Goal: Task Accomplishment & Management: Manage account settings

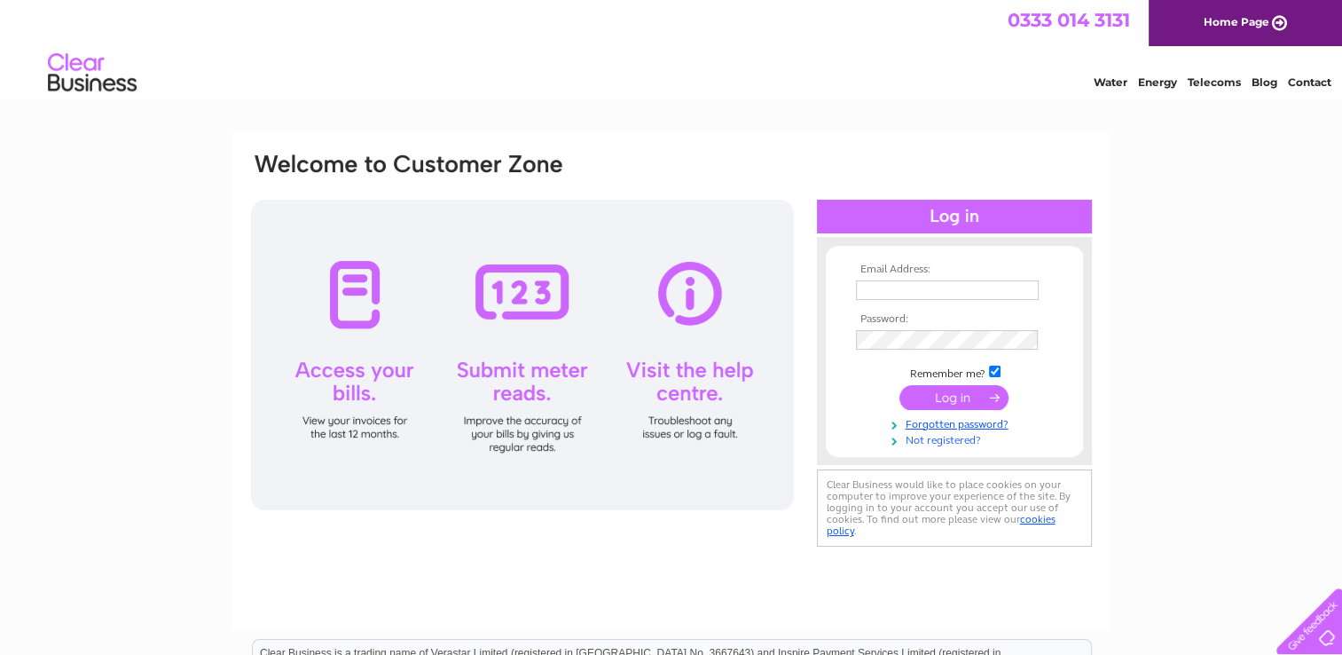
click at [944, 437] on link "Not registered?" at bounding box center [956, 438] width 201 height 17
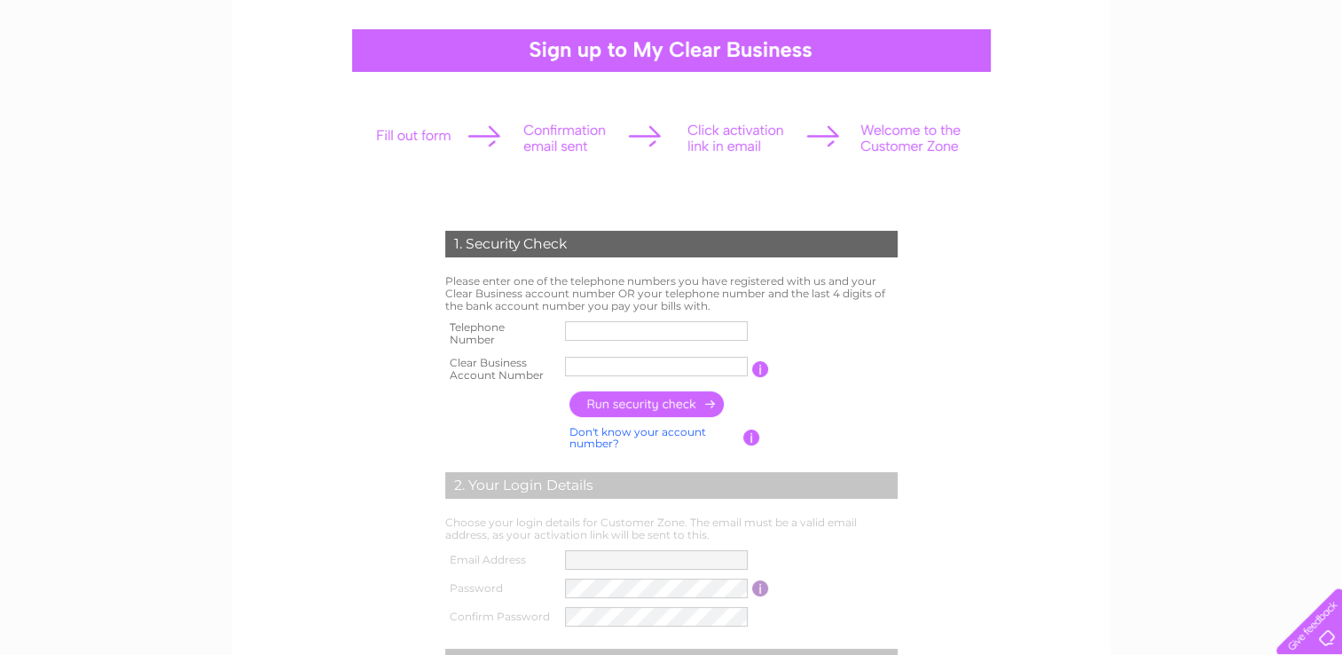
scroll to position [177, 0]
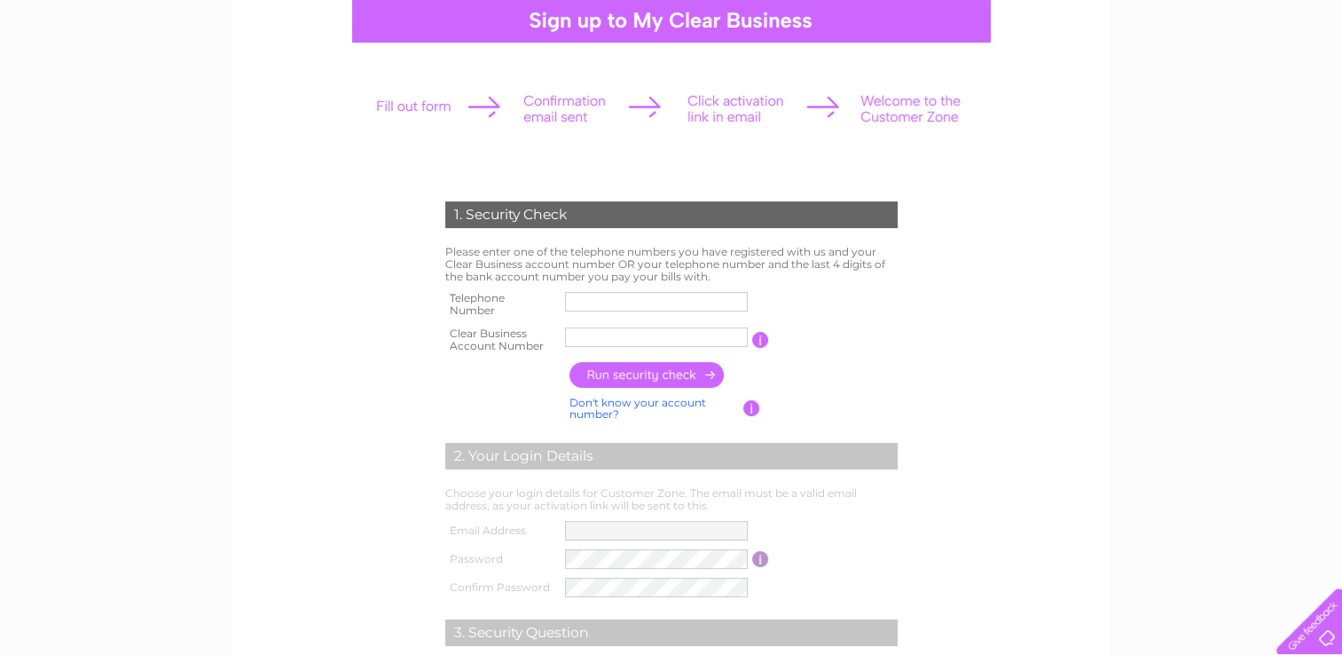
click at [605, 299] on input "text" at bounding box center [656, 302] width 183 height 20
type input "03333211919"
drag, startPoint x: 660, startPoint y: 340, endPoint x: 985, endPoint y: 426, distance: 335.9
click at [430, 318] on div "1. Security Check Please enter one of the telephone numbers you have registered…" at bounding box center [671, 489] width 535 height 611
type input "CB3028757"
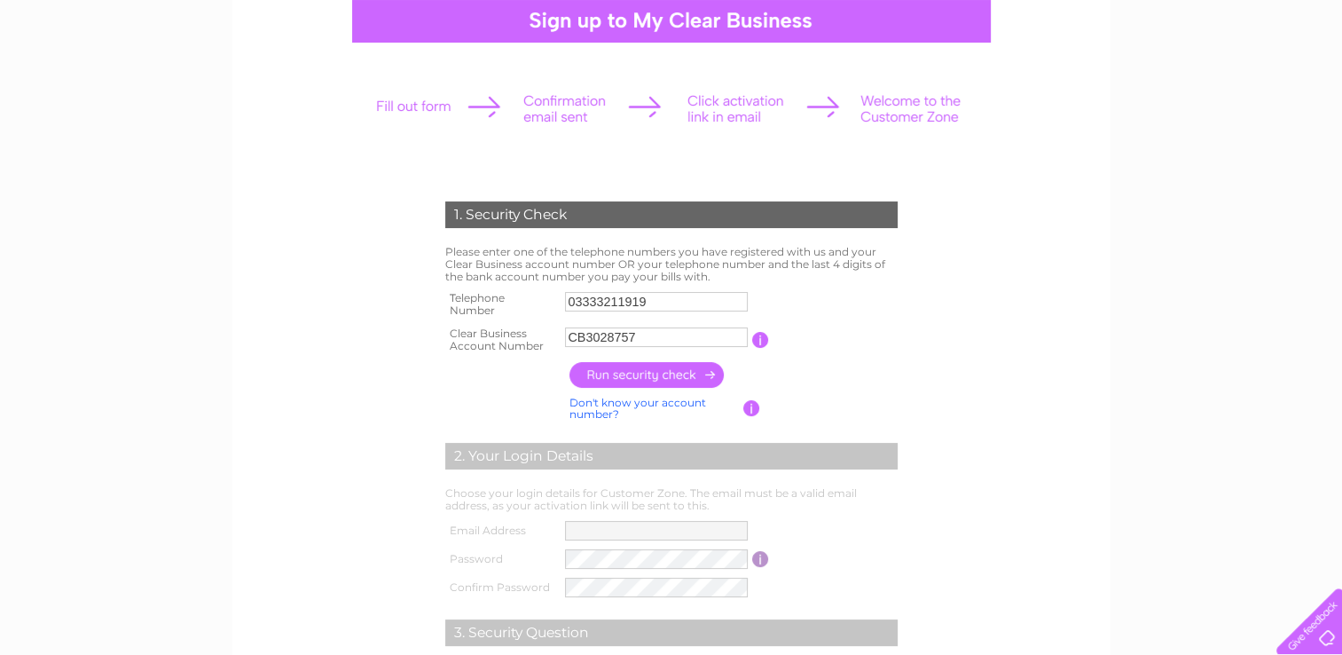
click at [671, 370] on input "button" at bounding box center [648, 375] width 156 height 26
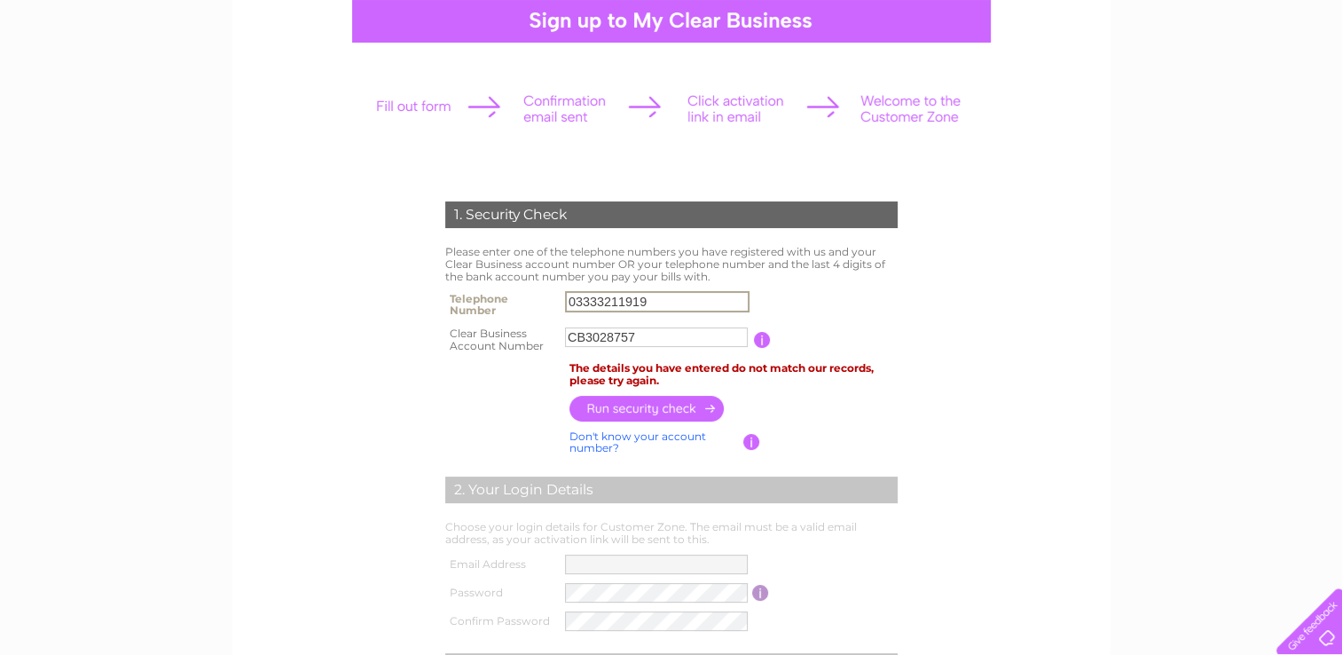
drag, startPoint x: 671, startPoint y: 296, endPoint x: 477, endPoint y: 289, distance: 193.5
click at [477, 289] on tr "Telephone Number 03333211919" at bounding box center [671, 304] width 461 height 35
click at [583, 304] on input "text" at bounding box center [657, 301] width 185 height 21
type input "01206237038"
click at [644, 400] on input "button" at bounding box center [648, 408] width 156 height 26
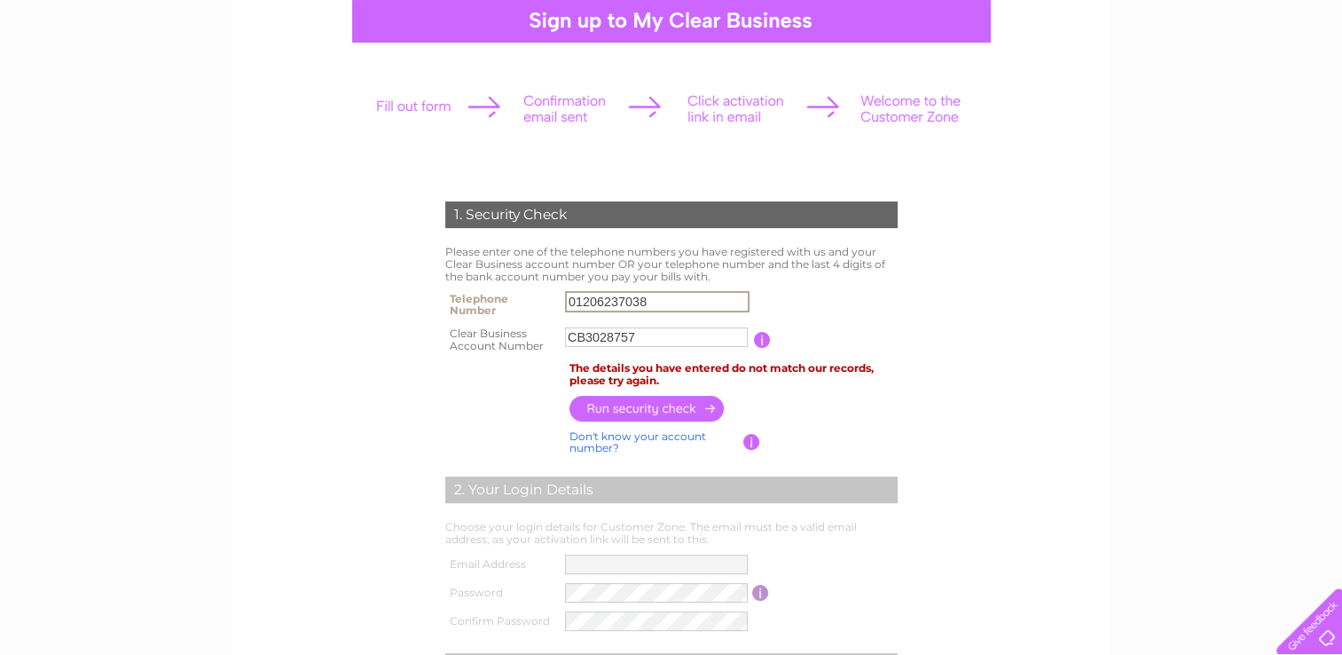
drag, startPoint x: 659, startPoint y: 303, endPoint x: 436, endPoint y: 295, distance: 222.8
click at [436, 295] on div "1. Security Check Please enter one of the telephone numbers you have registered…" at bounding box center [671, 506] width 535 height 645
click at [580, 298] on input "text" at bounding box center [657, 301] width 185 height 21
type input "07580624228"
click at [637, 405] on input "button" at bounding box center [648, 409] width 156 height 26
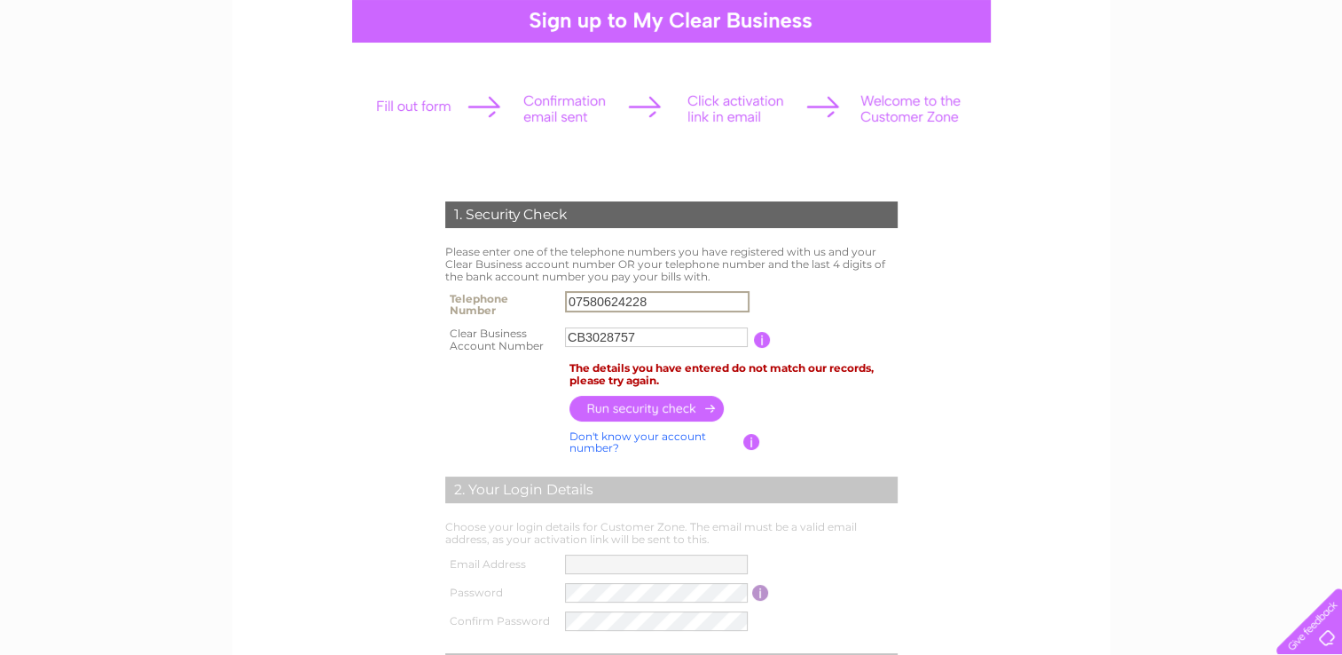
drag, startPoint x: 649, startPoint y: 296, endPoint x: 243, endPoint y: 261, distance: 407.8
click at [243, 261] on div "1. Security Check Please enter one of the telephone numbers you have registered…" at bounding box center [671, 419] width 878 height 926
click at [579, 303] on input "text" at bounding box center [657, 301] width 185 height 21
click at [988, 417] on form "1. Security Check Please enter one of the telephone numbers you have registered…" at bounding box center [671, 515] width 845 height 698
click at [576, 296] on input "text" at bounding box center [657, 301] width 185 height 21
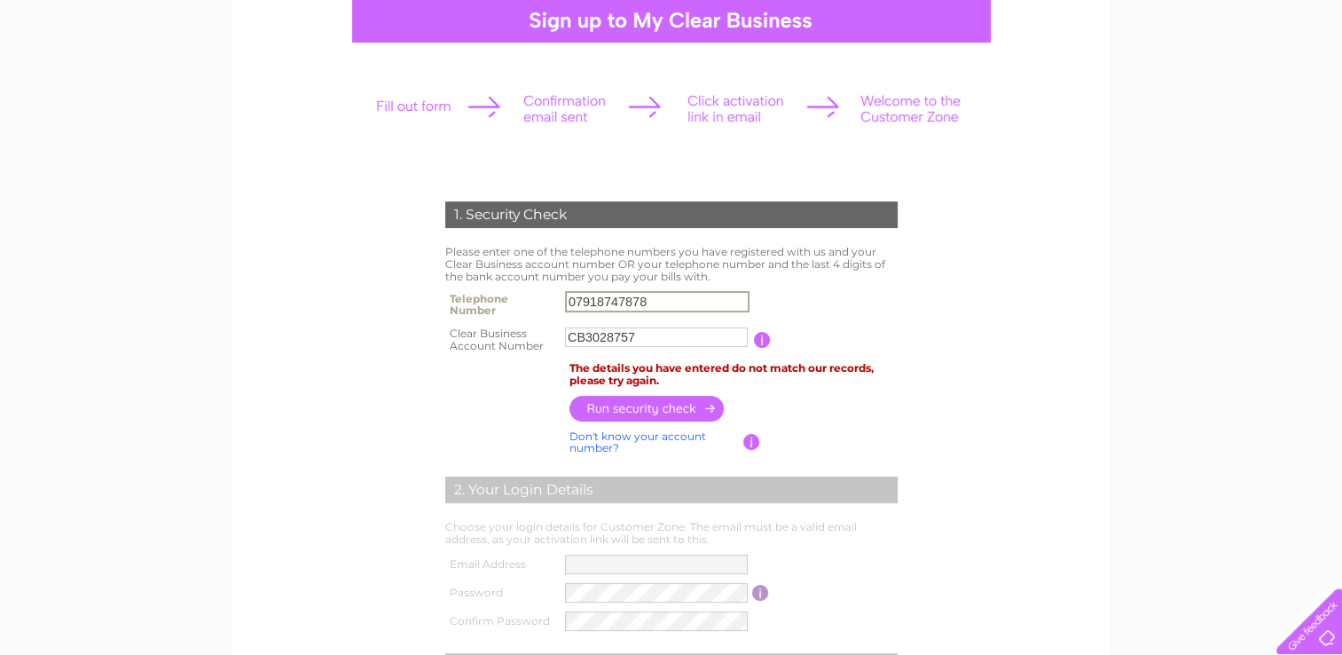
type input "07918747878"
click at [907, 422] on div "1. Security Check Please enter one of the telephone numbers you have registered…" at bounding box center [671, 506] width 535 height 644
click at [628, 410] on input "button" at bounding box center [648, 408] width 156 height 26
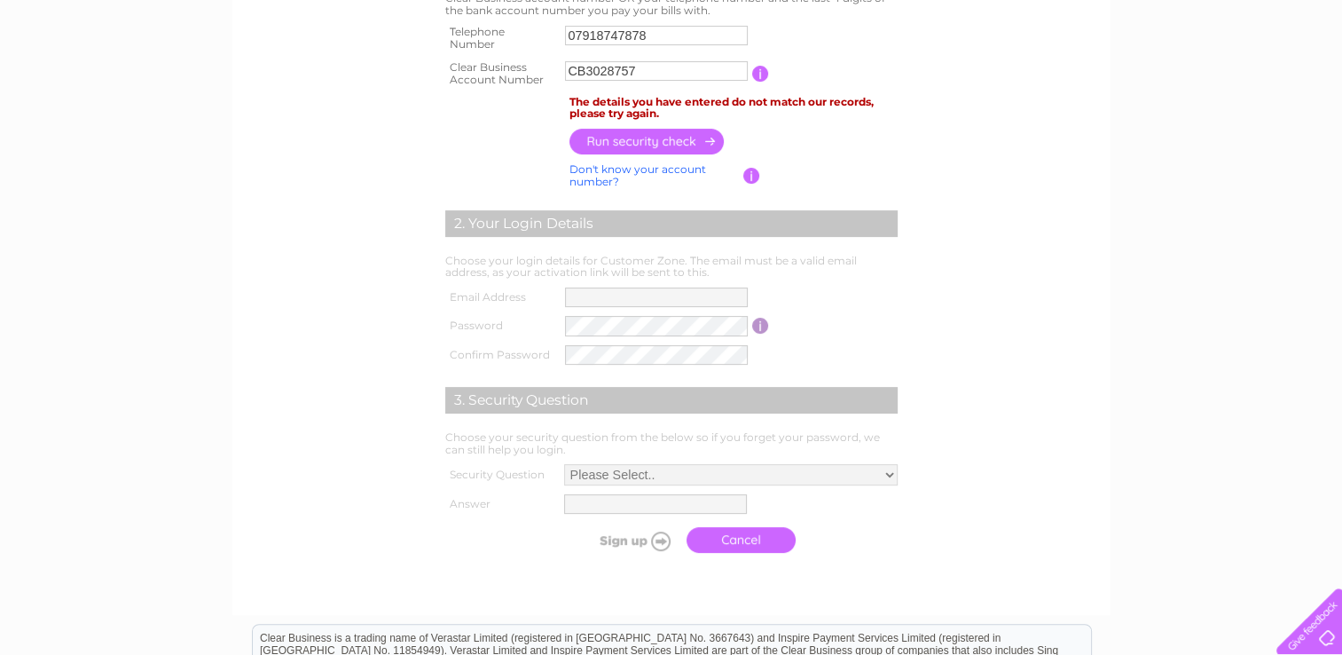
scroll to position [355, 0]
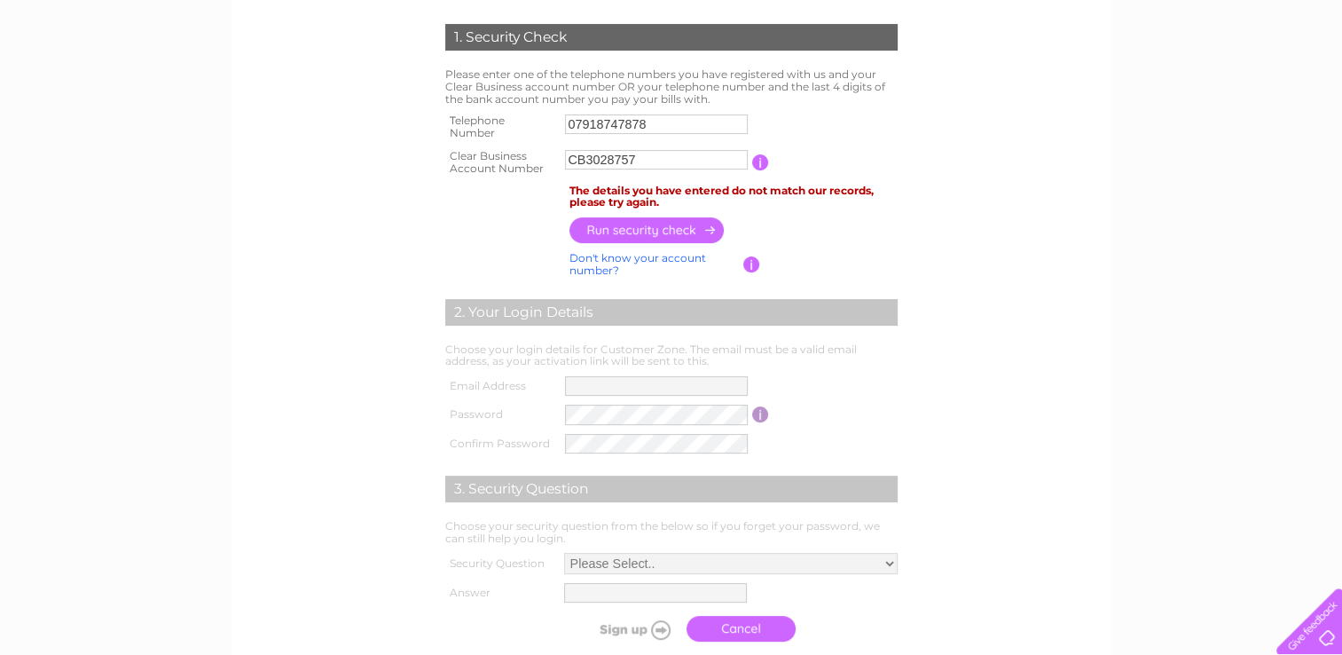
click at [759, 156] on input "button" at bounding box center [760, 162] width 17 height 16
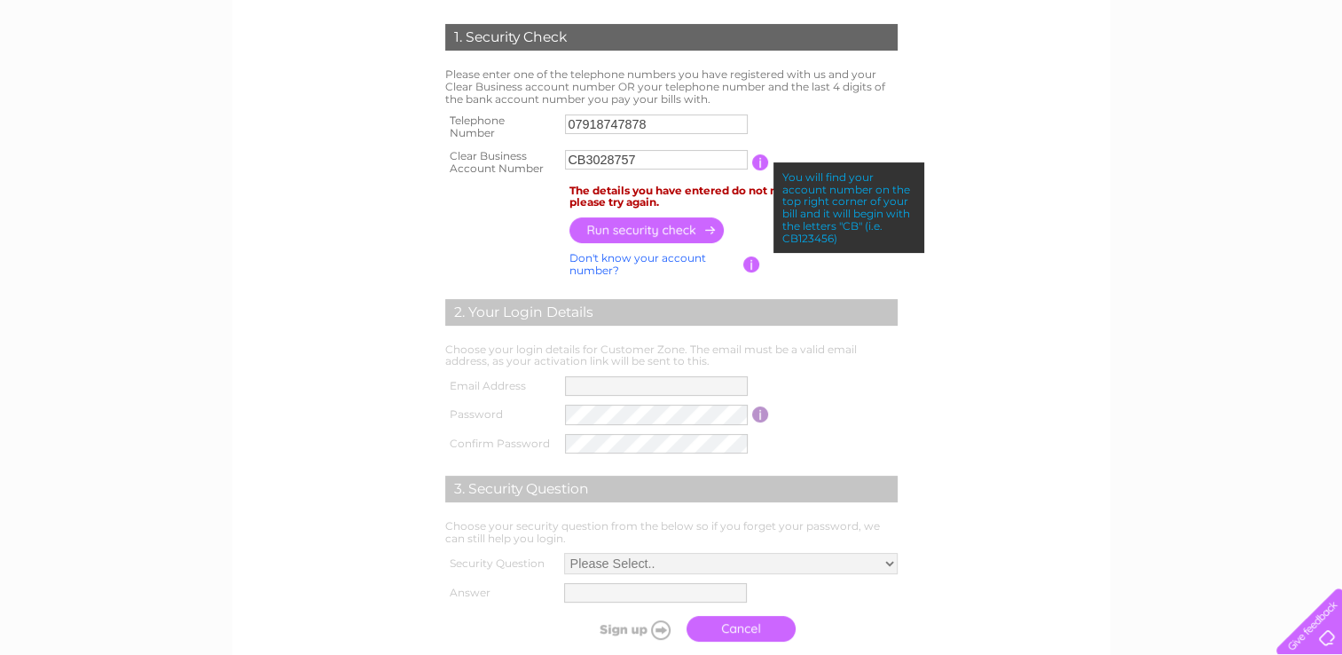
click at [1075, 427] on form "1. Security Check Please enter one of the telephone numbers you have registered…" at bounding box center [671, 336] width 845 height 697
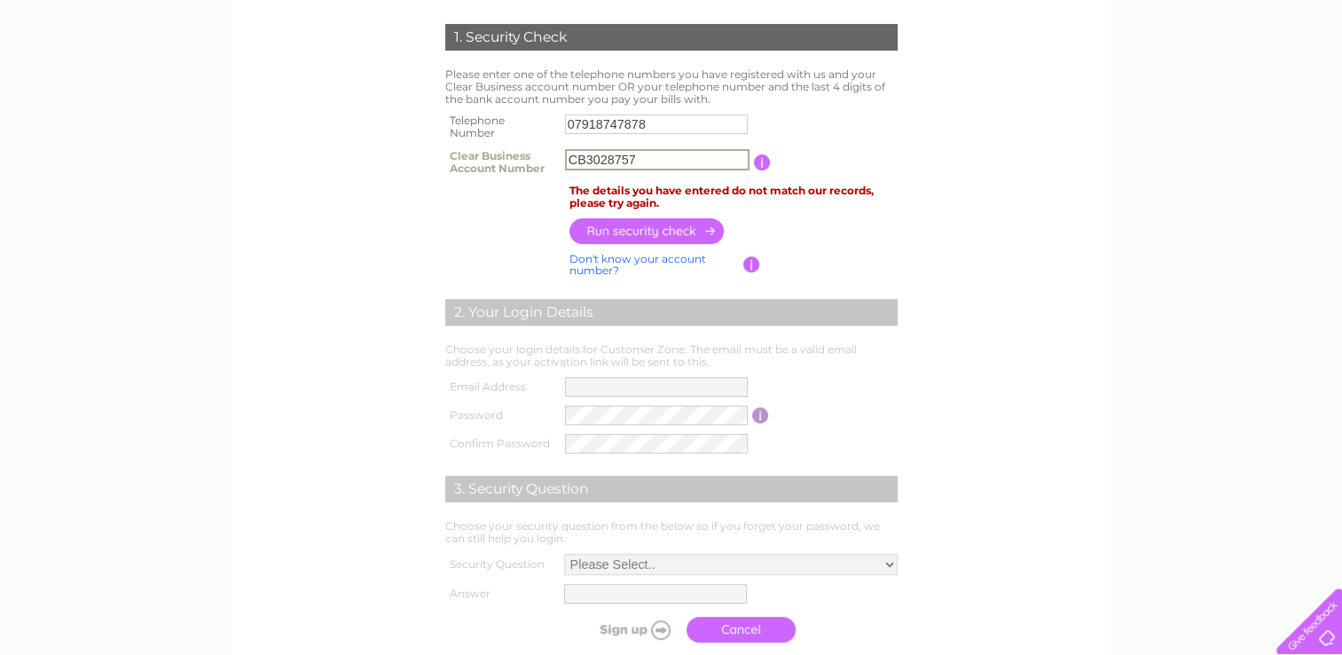
drag, startPoint x: 666, startPoint y: 162, endPoint x: 298, endPoint y: 159, distance: 368.2
click at [298, 159] on form "1. Security Check Please enter one of the telephone numbers you have registered…" at bounding box center [671, 337] width 845 height 698
type input "172"
click at [615, 228] on input "button" at bounding box center [648, 231] width 156 height 26
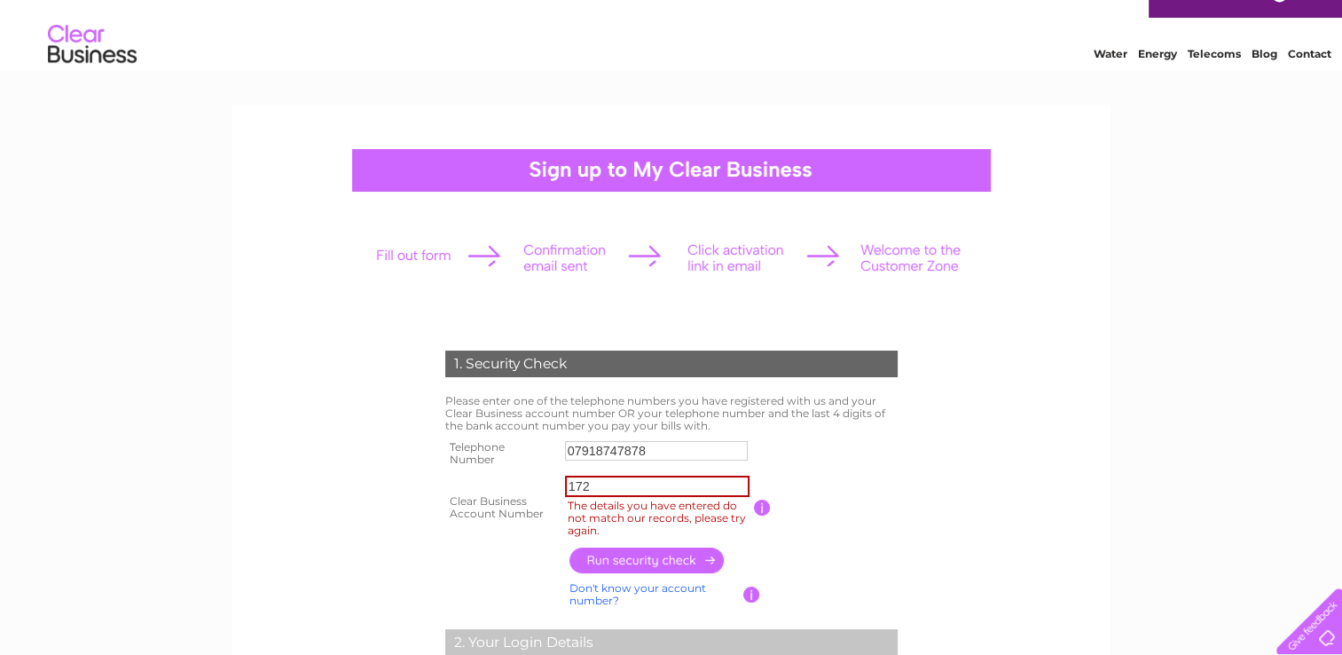
scroll to position [0, 0]
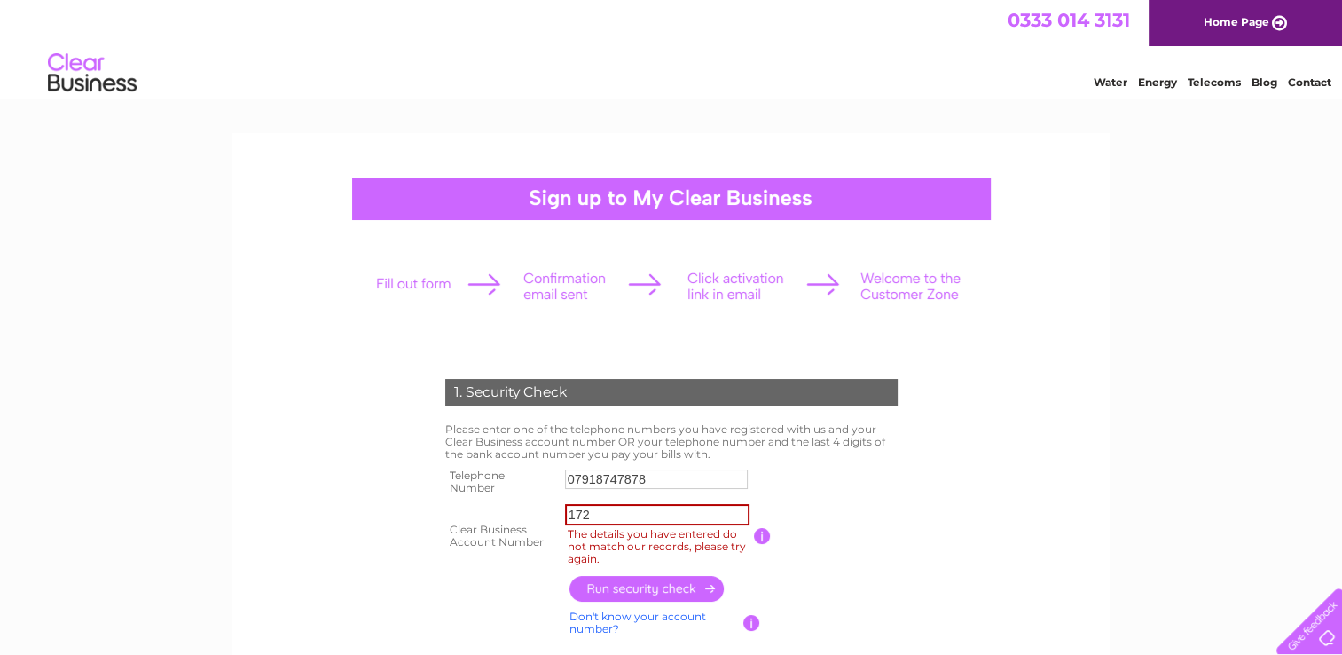
click at [1233, 20] on link "Home Page" at bounding box center [1245, 23] width 193 height 46
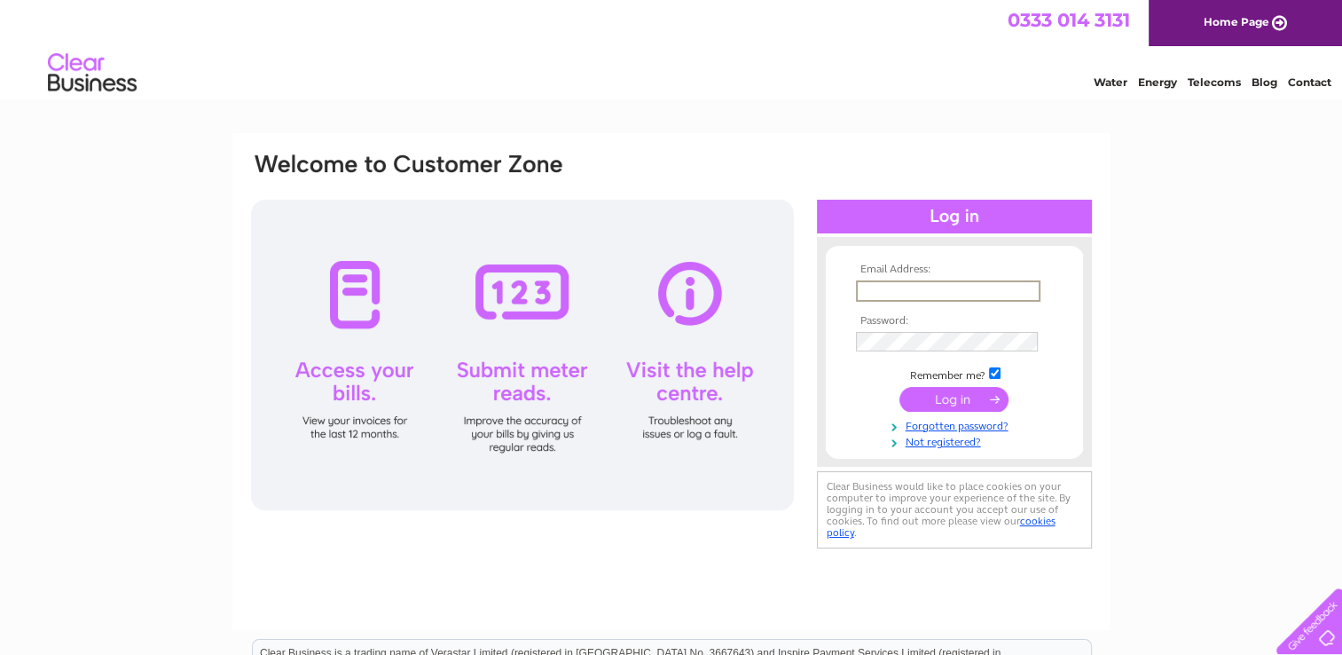
click at [873, 287] on input "text" at bounding box center [948, 290] width 185 height 21
type input "rcs_accounts.payable@careuk.com"
click at [961, 424] on link "Forgotten password?" at bounding box center [956, 422] width 201 height 17
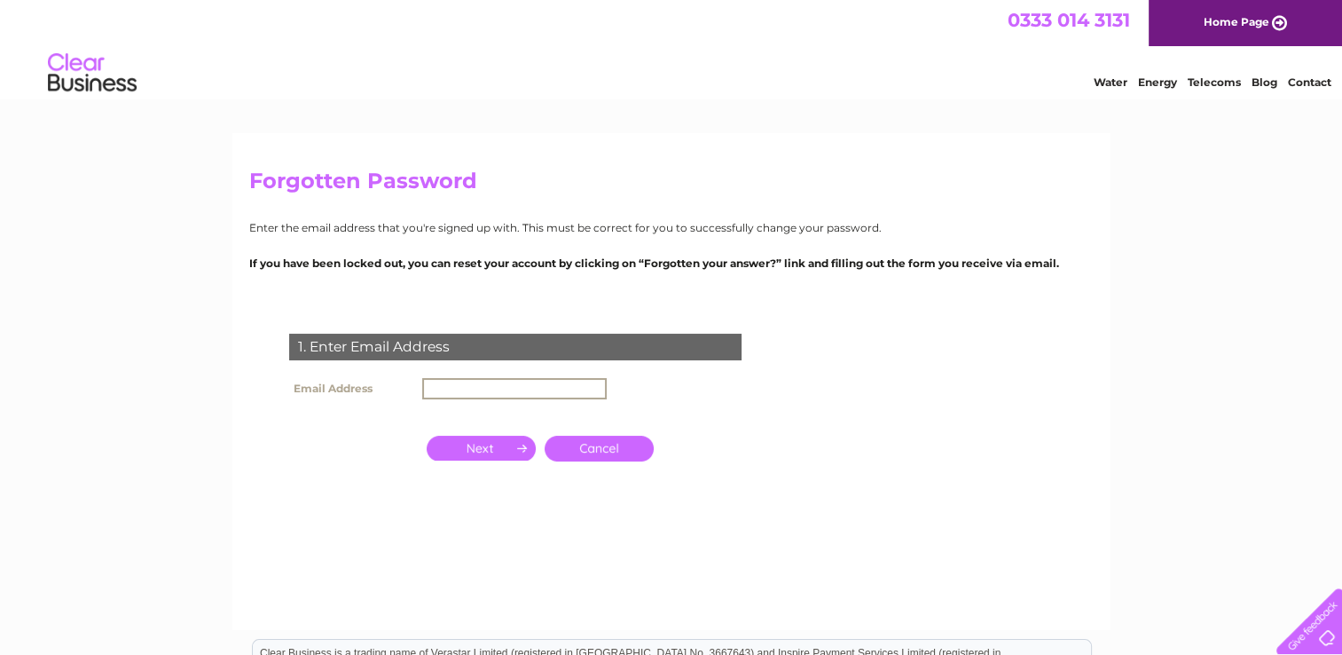
click at [461, 383] on input "text" at bounding box center [514, 388] width 185 height 21
click at [485, 448] on input "button" at bounding box center [481, 446] width 109 height 25
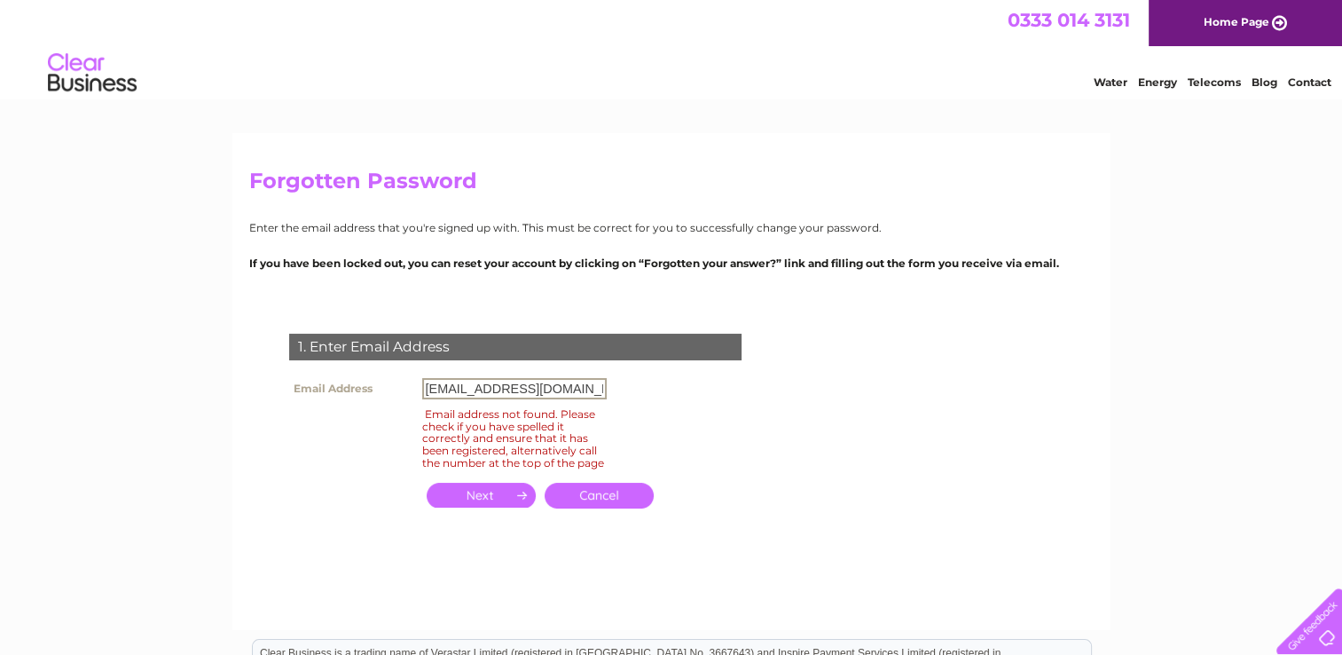
drag, startPoint x: 270, startPoint y: 367, endPoint x: 133, endPoint y: 360, distance: 136.8
click at [133, 360] on div "Forgotten Password Enter the email address that you're signed up with. This mus…" at bounding box center [671, 533] width 1342 height 800
type input "m"
click at [436, 385] on input "JONATHAN.CALOW@CAREUK.COM" at bounding box center [514, 388] width 185 height 21
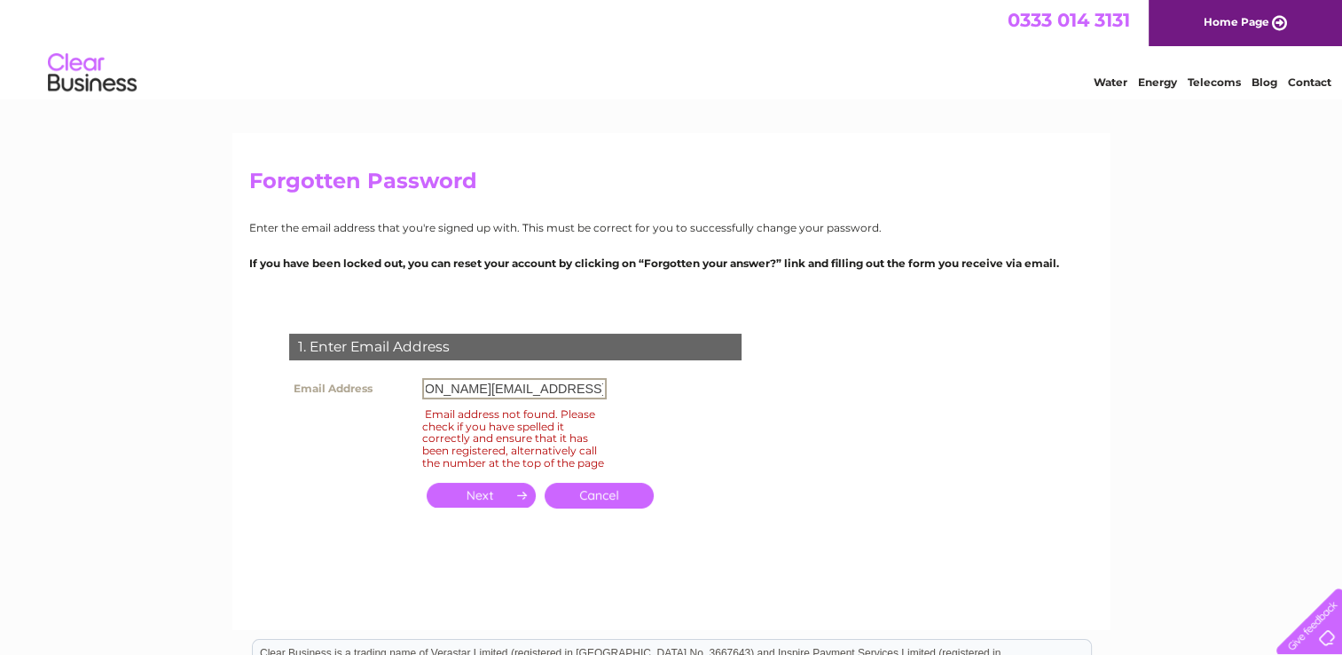
scroll to position [0, 32]
type input "JONATHON.CALOW@CAREUK.COM"
click at [479, 507] on input "button" at bounding box center [481, 495] width 109 height 25
click at [618, 501] on link "Cancel" at bounding box center [599, 496] width 109 height 26
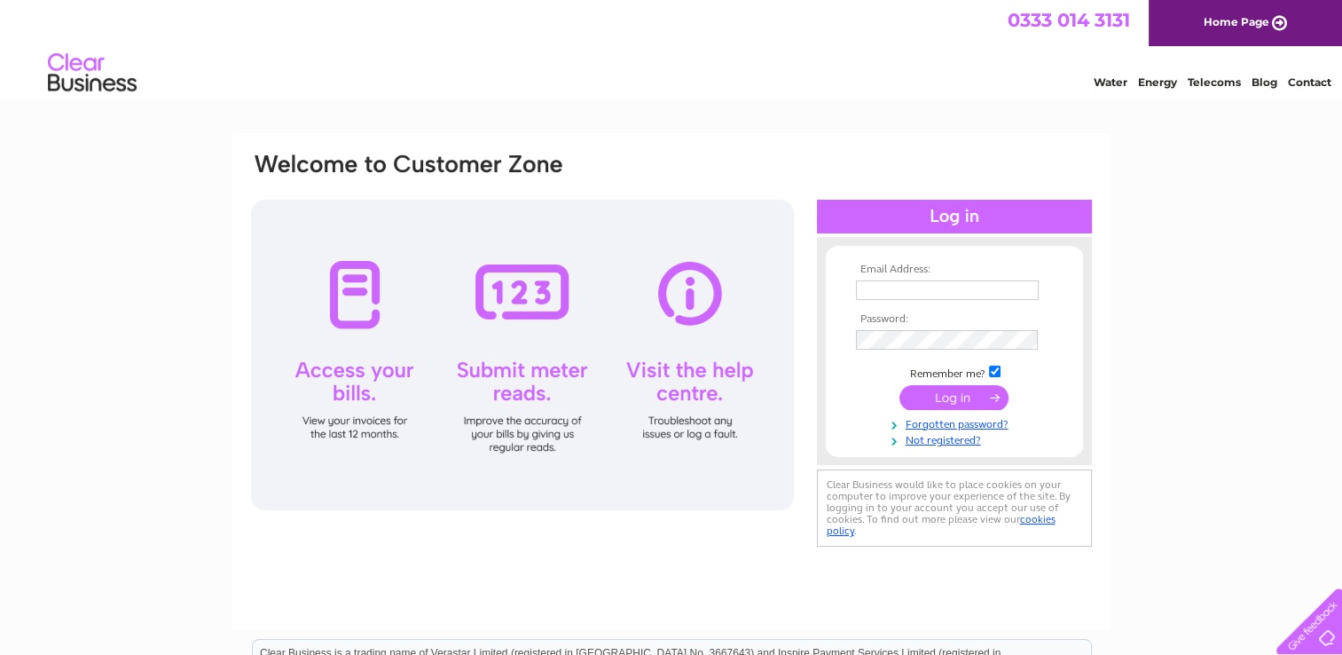
click at [1302, 83] on link "Contact" at bounding box center [1309, 81] width 43 height 13
